Goal: Task Accomplishment & Management: Use online tool/utility

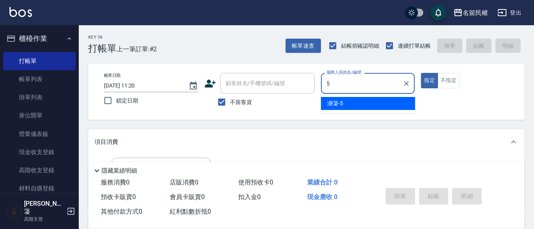
type input "瀞蓤-5"
type button "true"
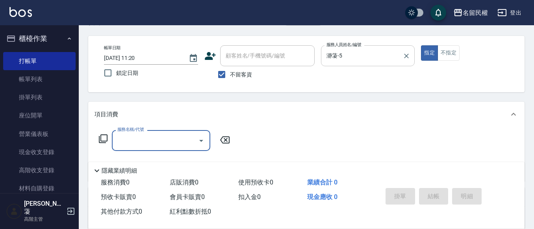
scroll to position [39, 0]
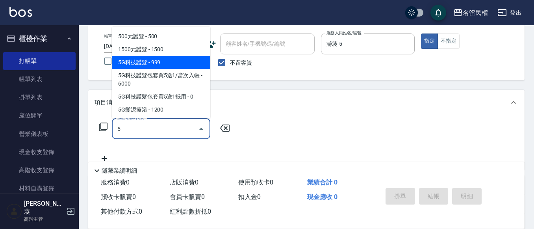
click at [160, 58] on span "5G科技護髮 - 999" at bounding box center [161, 62] width 98 height 13
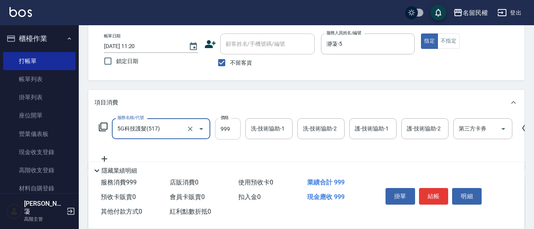
type input "5G科技護髮(517)"
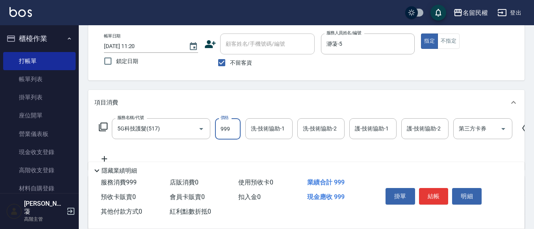
click at [225, 123] on input "999" at bounding box center [228, 128] width 26 height 21
type input "1000"
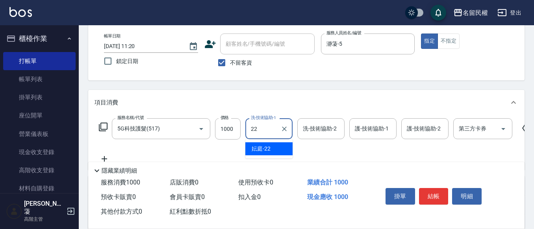
type input "妘庭-22"
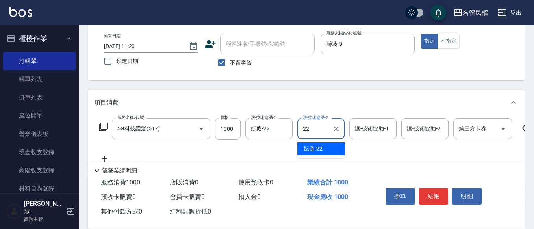
type input "2"
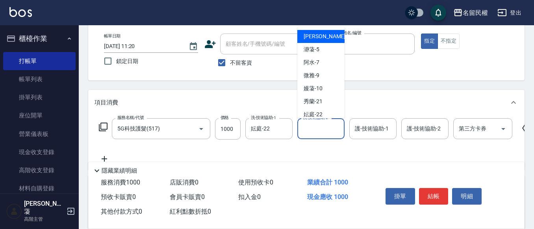
type input "隆華-02"
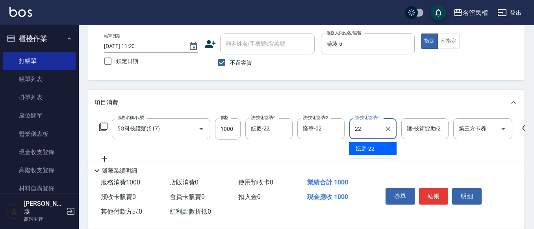
type input "妘庭-22"
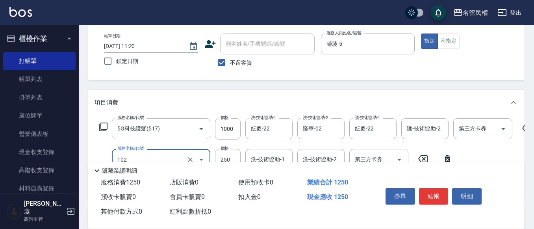
type input "指定洗髮(102)"
type input "300"
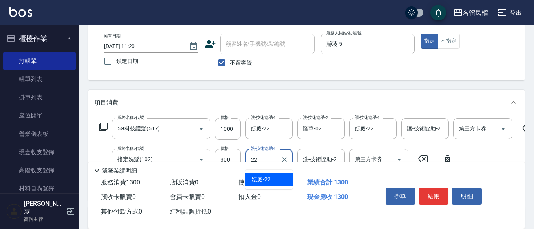
type input "妘庭-22"
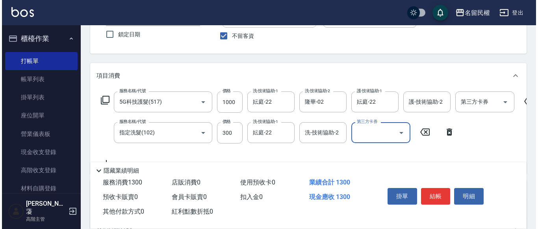
scroll to position [79, 0]
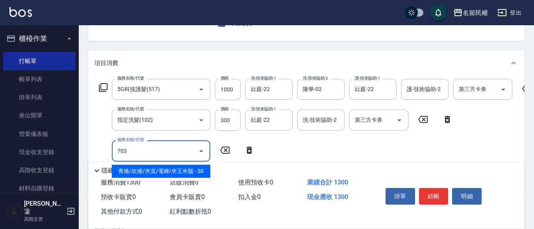
type input "青捲/吹捲/夾直/電棒/夾玉米鬚(703)"
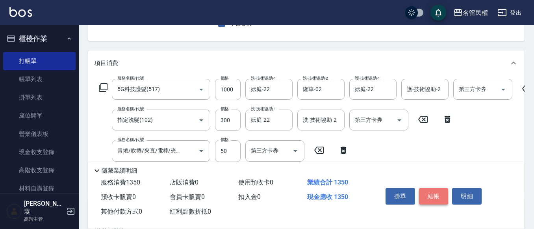
click at [424, 189] on button "結帳" at bounding box center [434, 196] width 30 height 17
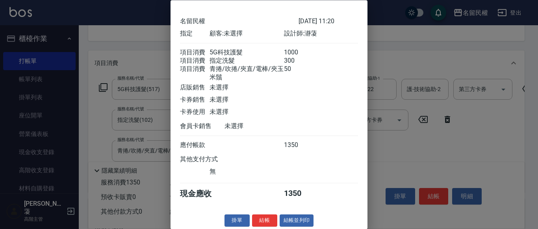
scroll to position [39, 0]
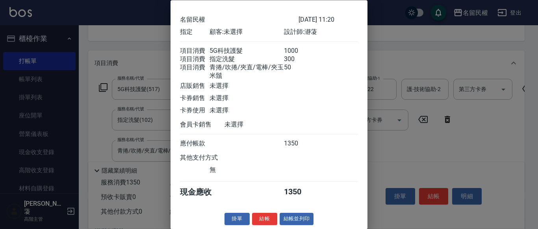
click at [269, 219] on button "結帳" at bounding box center [264, 219] width 25 height 12
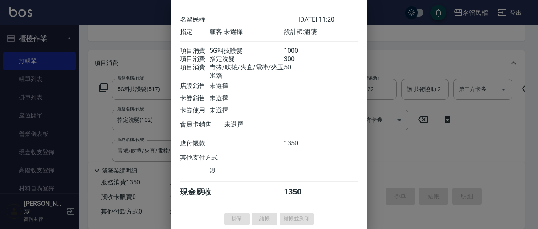
type input "[DATE] 12:13"
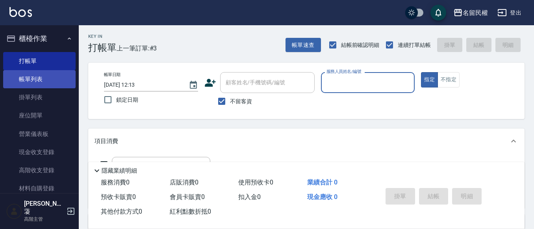
scroll to position [0, 0]
